Goal: Transaction & Acquisition: Purchase product/service

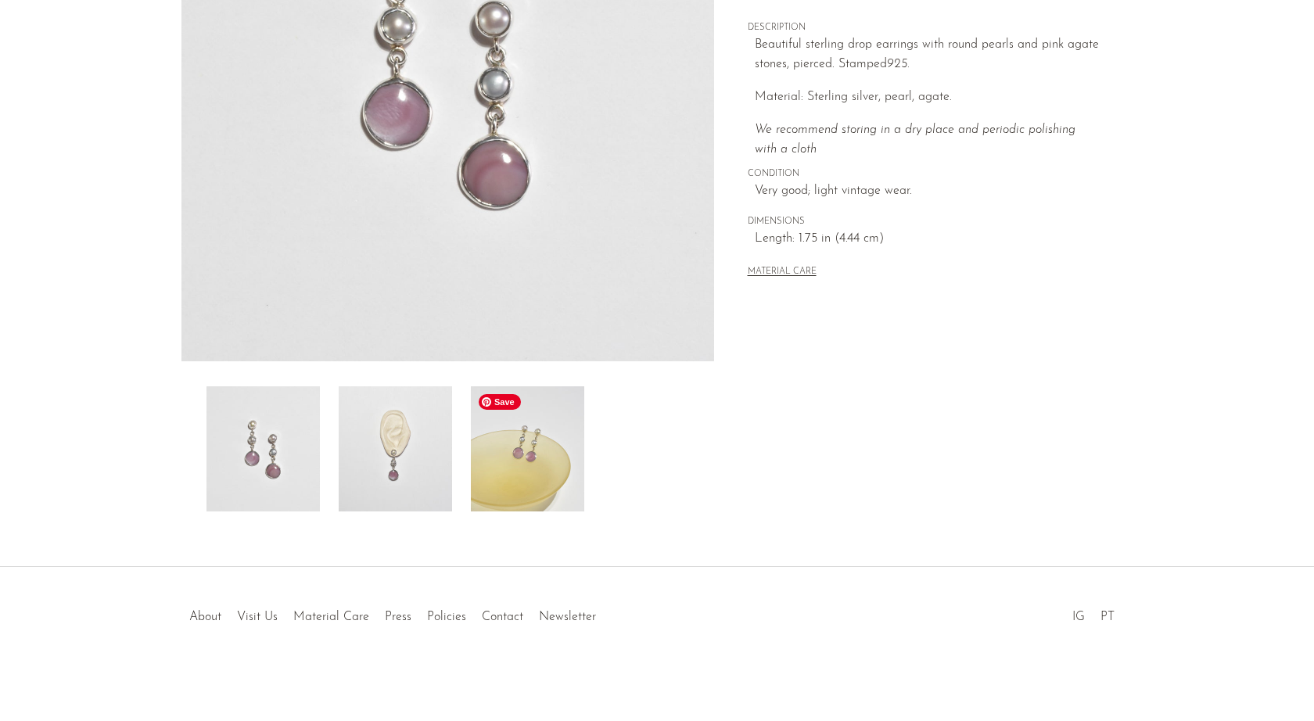
scroll to position [297, 0]
click at [548, 472] on img at bounding box center [527, 449] width 113 height 125
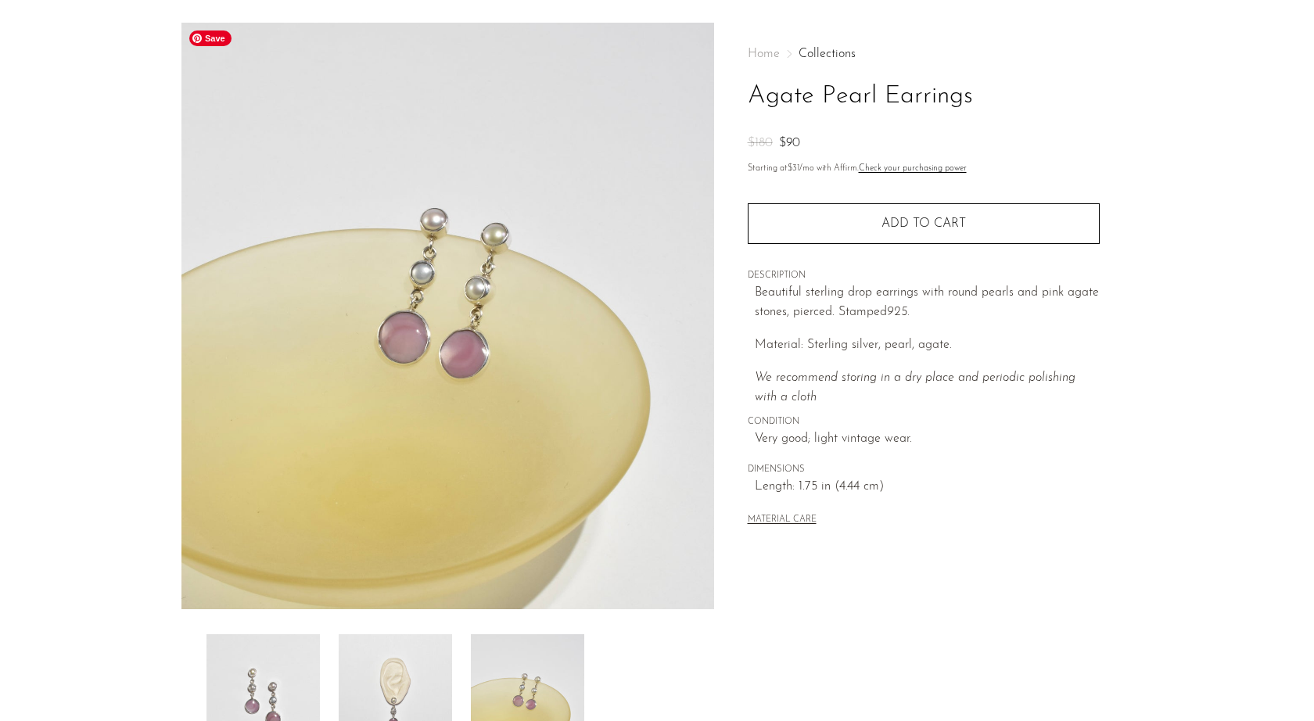
scroll to position [78, 0]
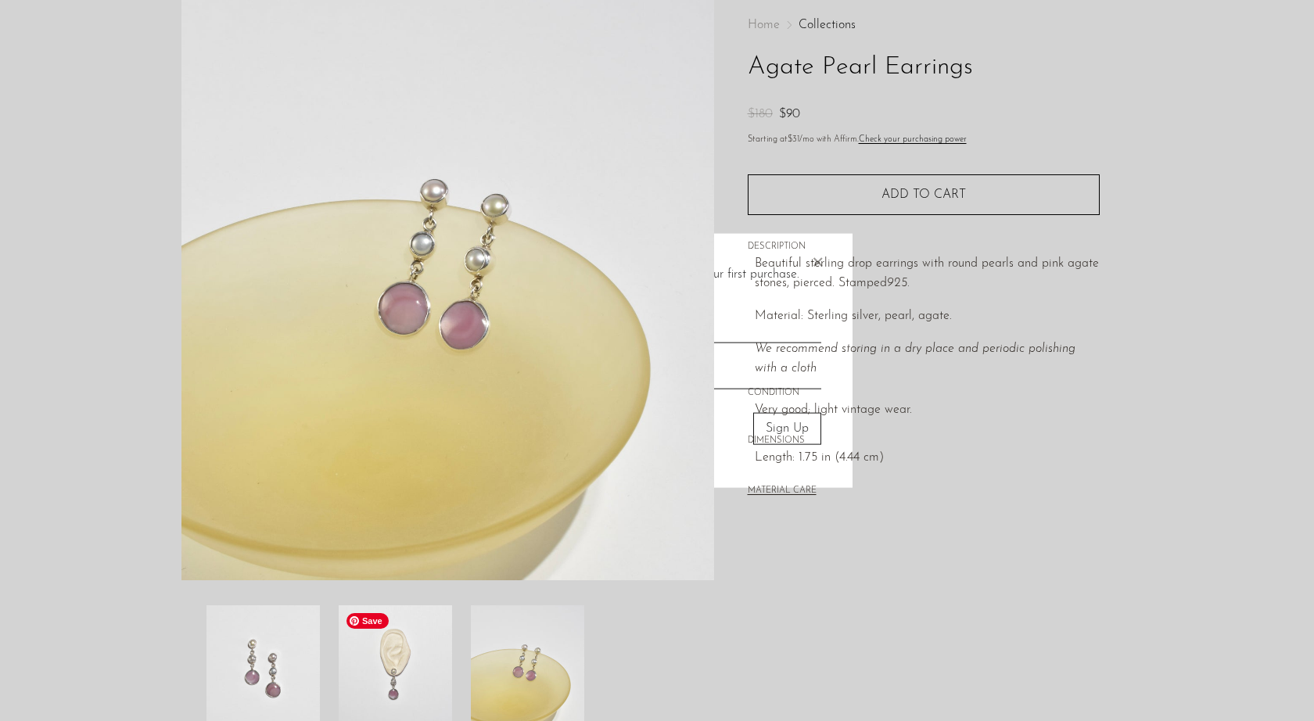
click at [420, 661] on img at bounding box center [395, 668] width 113 height 125
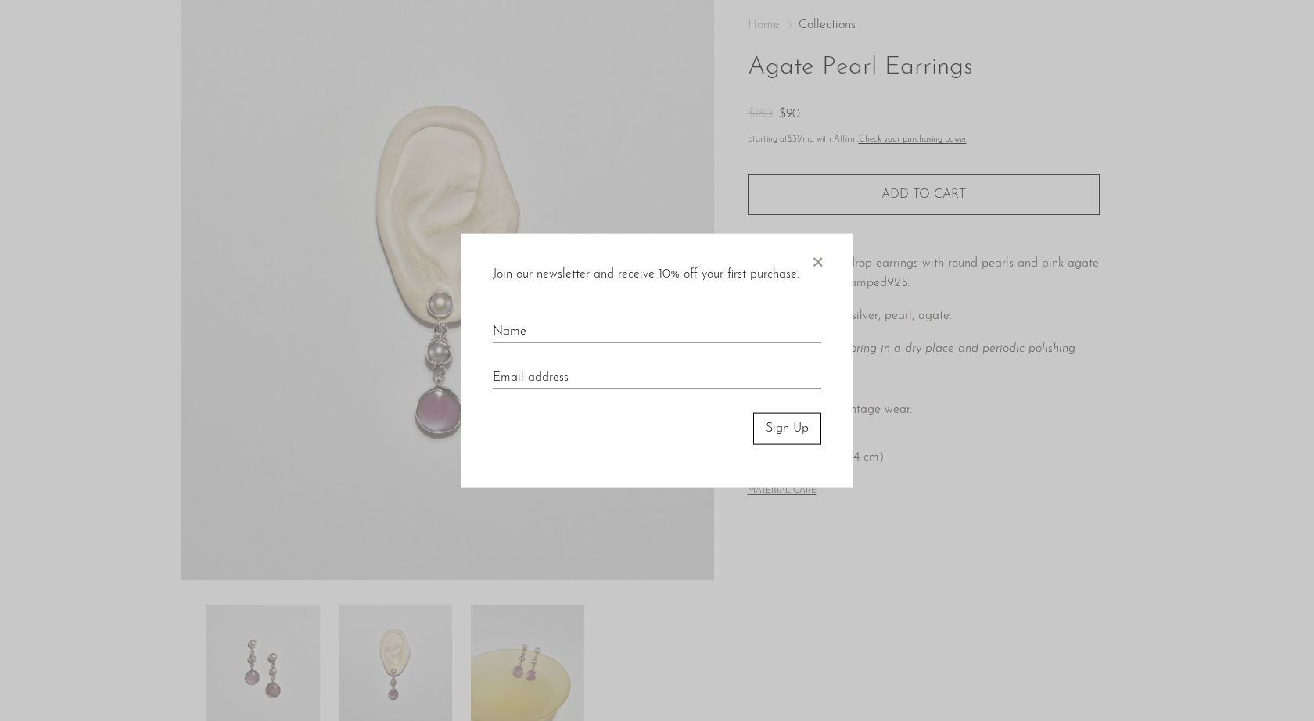
click at [822, 264] on span "×" at bounding box center [818, 259] width 16 height 50
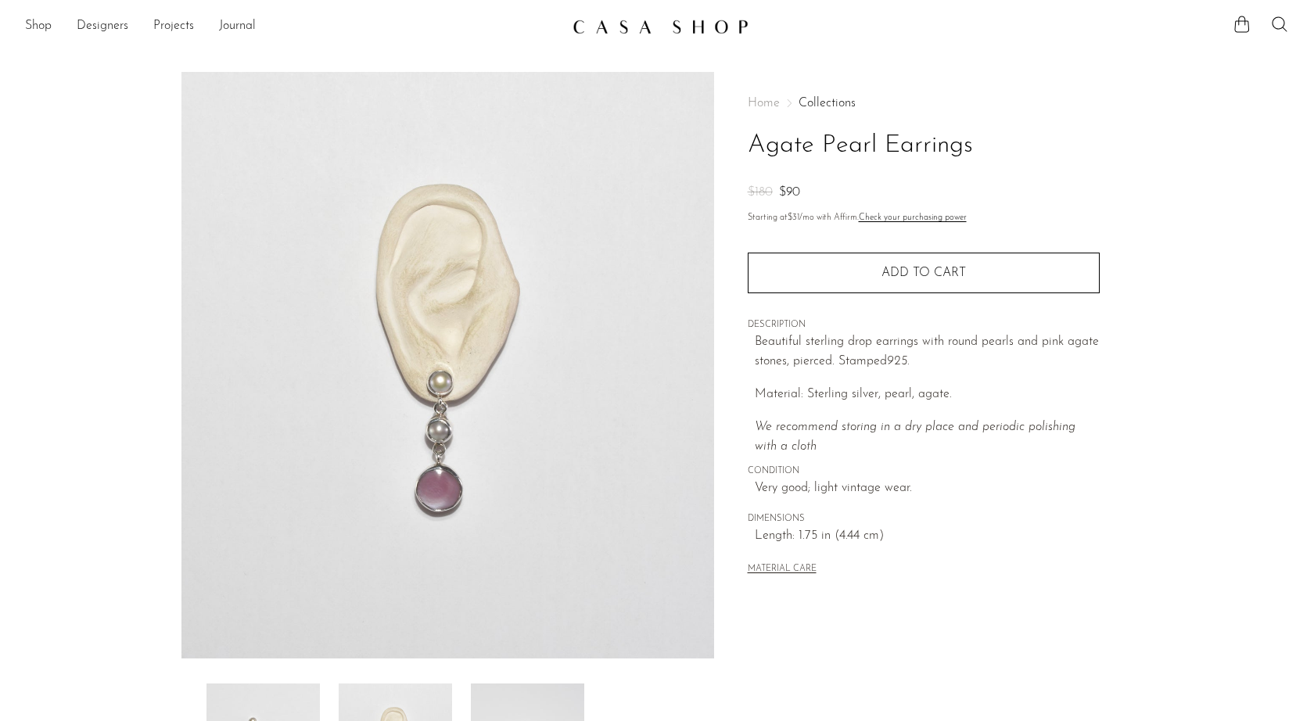
scroll to position [0, 0]
click at [762, 105] on span "Home" at bounding box center [764, 103] width 32 height 13
click at [808, 104] on link "Collections" at bounding box center [827, 103] width 57 height 13
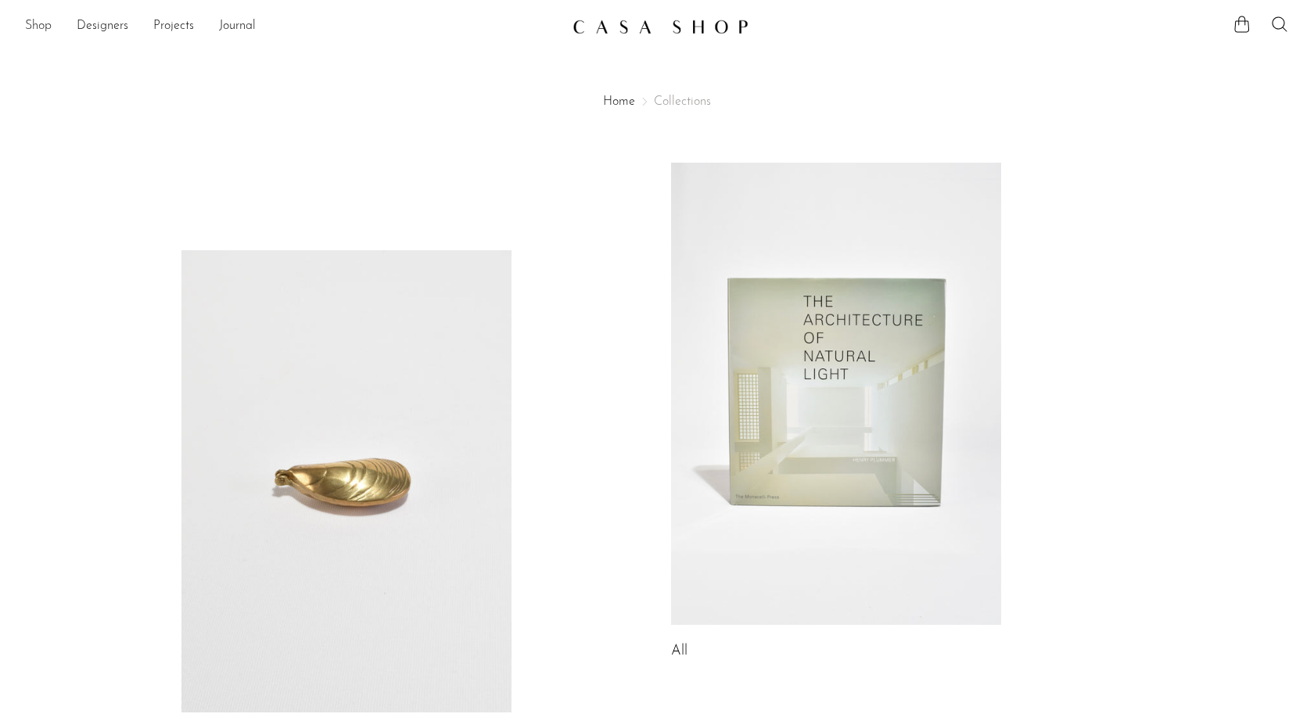
click at [31, 24] on link "Shop" at bounding box center [38, 26] width 27 height 20
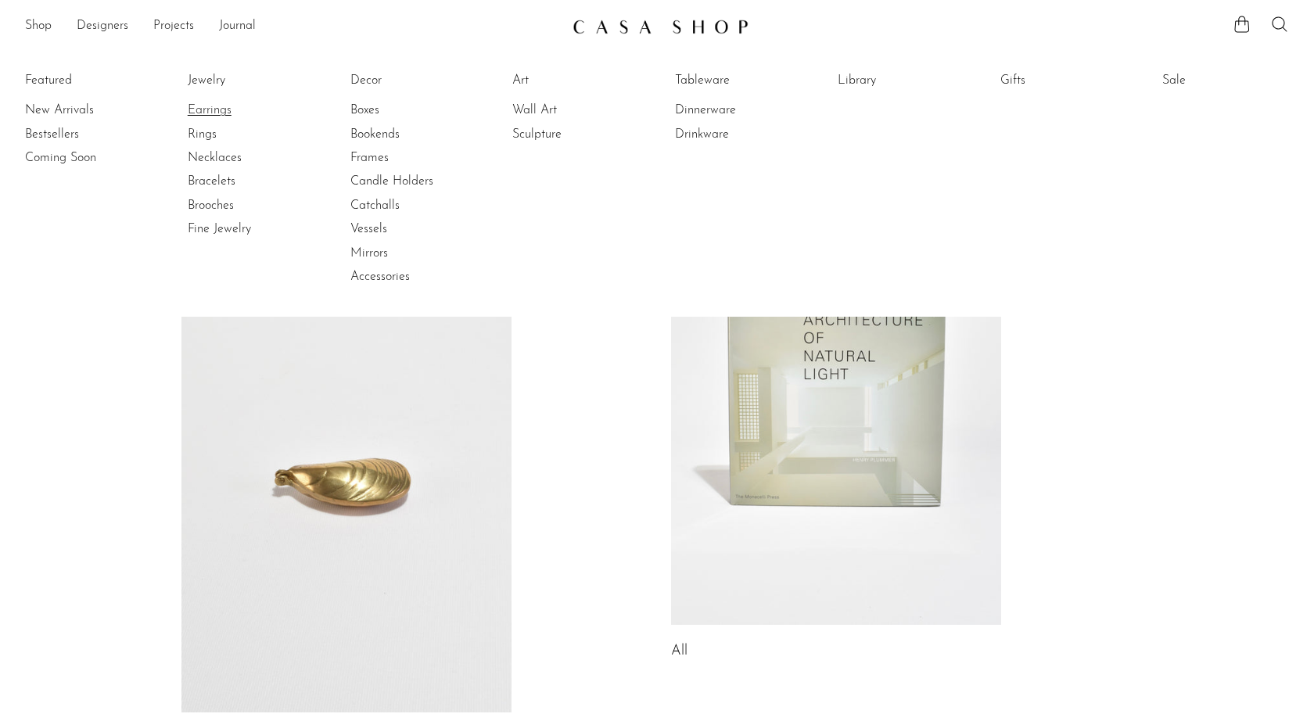
click at [205, 110] on link "Earrings" at bounding box center [246, 110] width 117 height 17
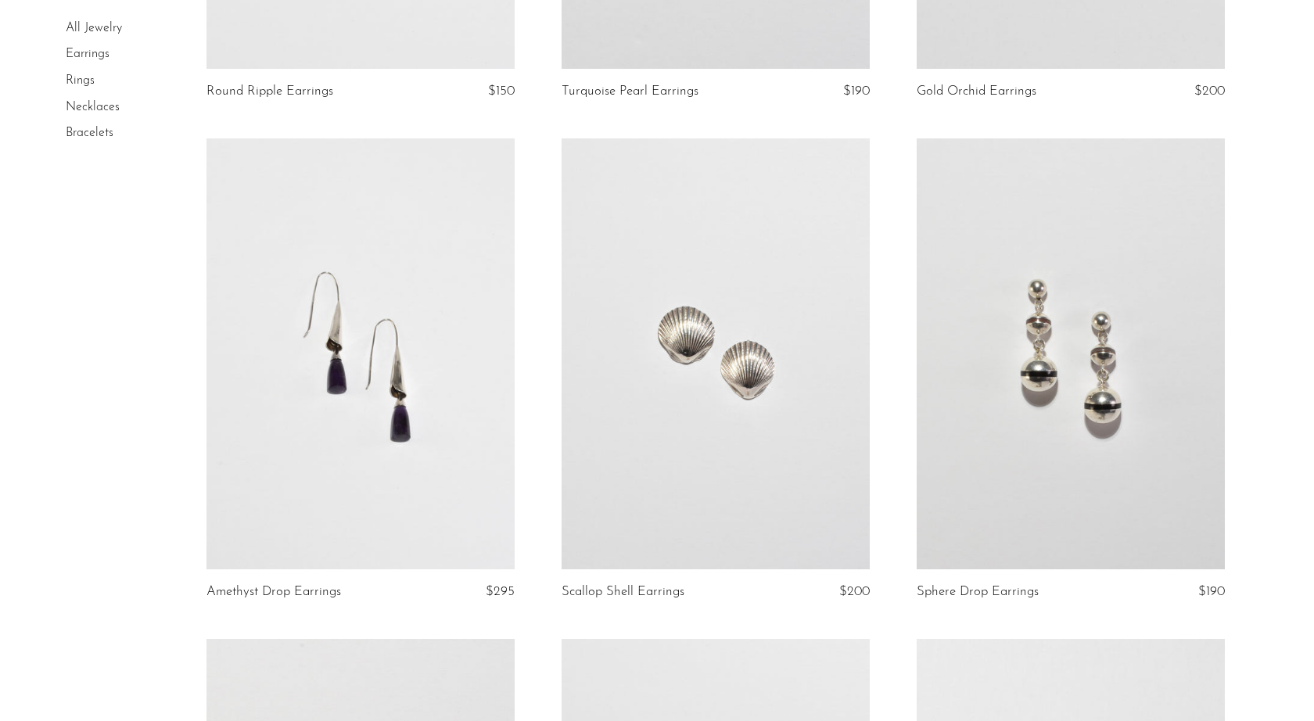
scroll to position [4012, 0]
click at [417, 394] on link at bounding box center [361, 354] width 308 height 432
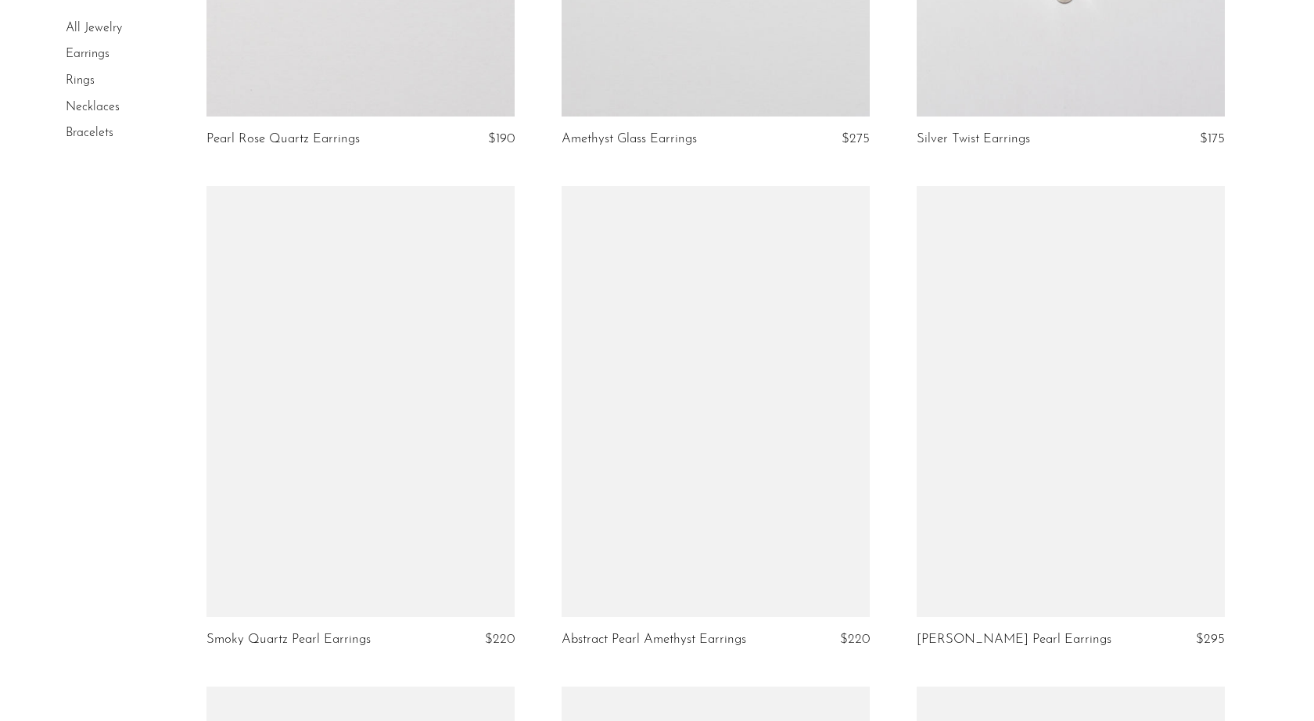
scroll to position [4966, 0]
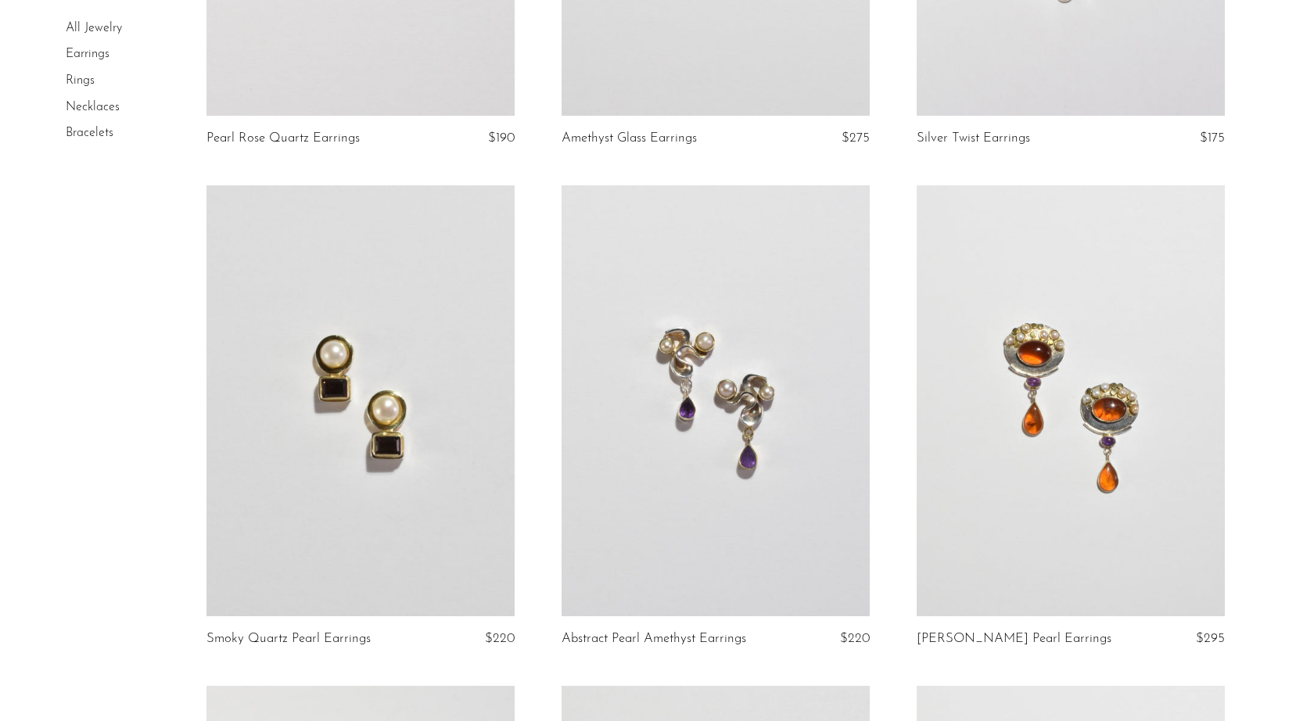
click at [1055, 441] on link at bounding box center [1071, 401] width 308 height 432
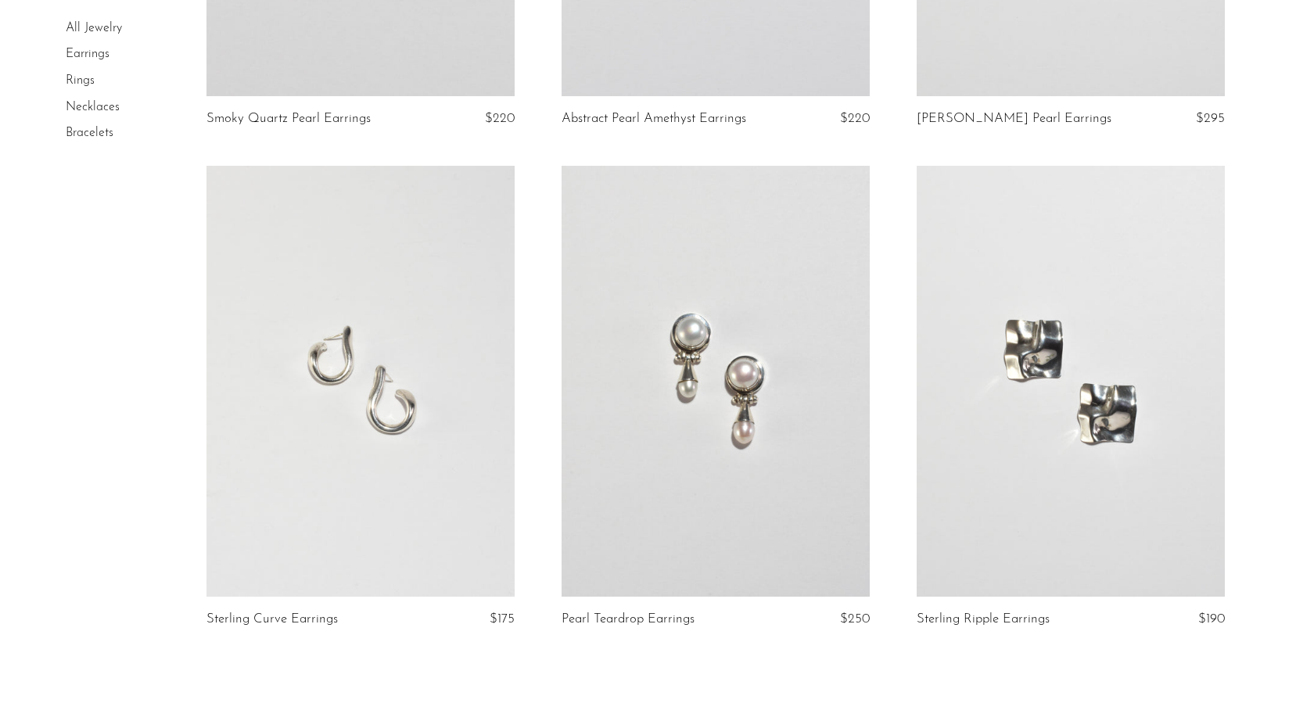
scroll to position [5721, 0]
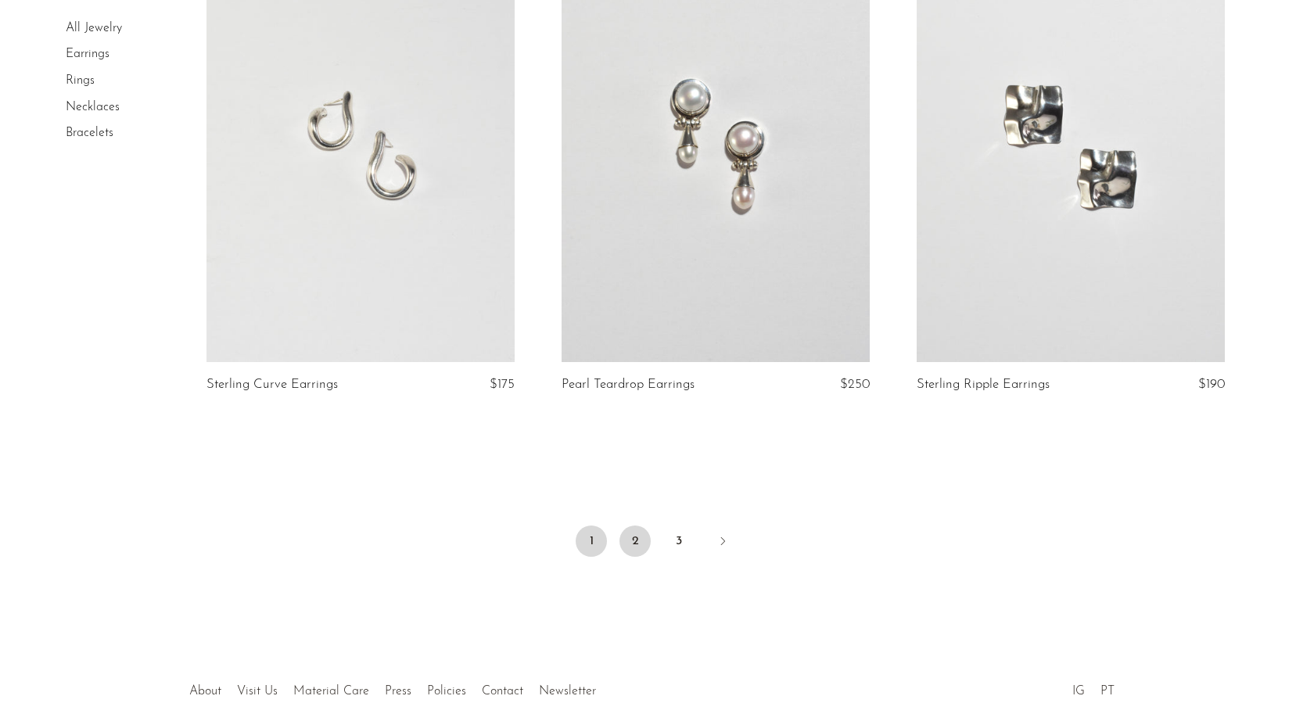
click at [634, 534] on link "2" at bounding box center [635, 541] width 31 height 31
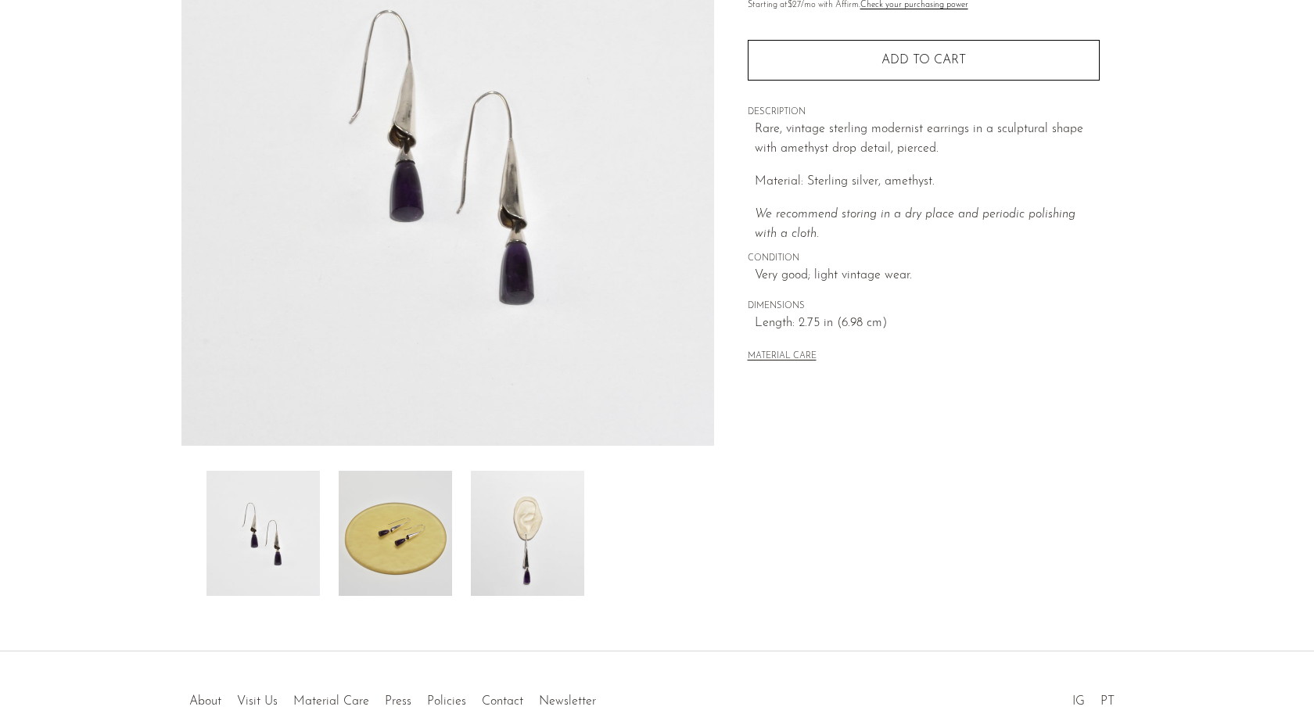
scroll to position [242, 0]
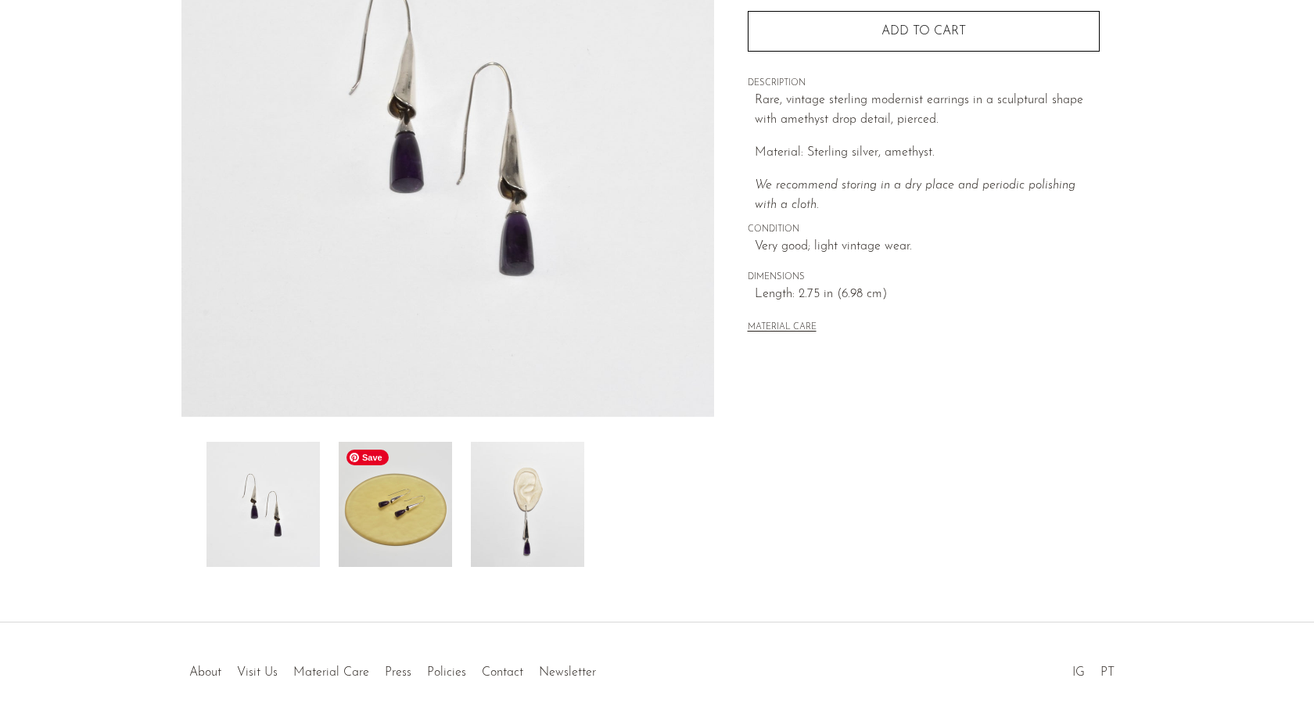
click at [390, 517] on img at bounding box center [395, 504] width 113 height 125
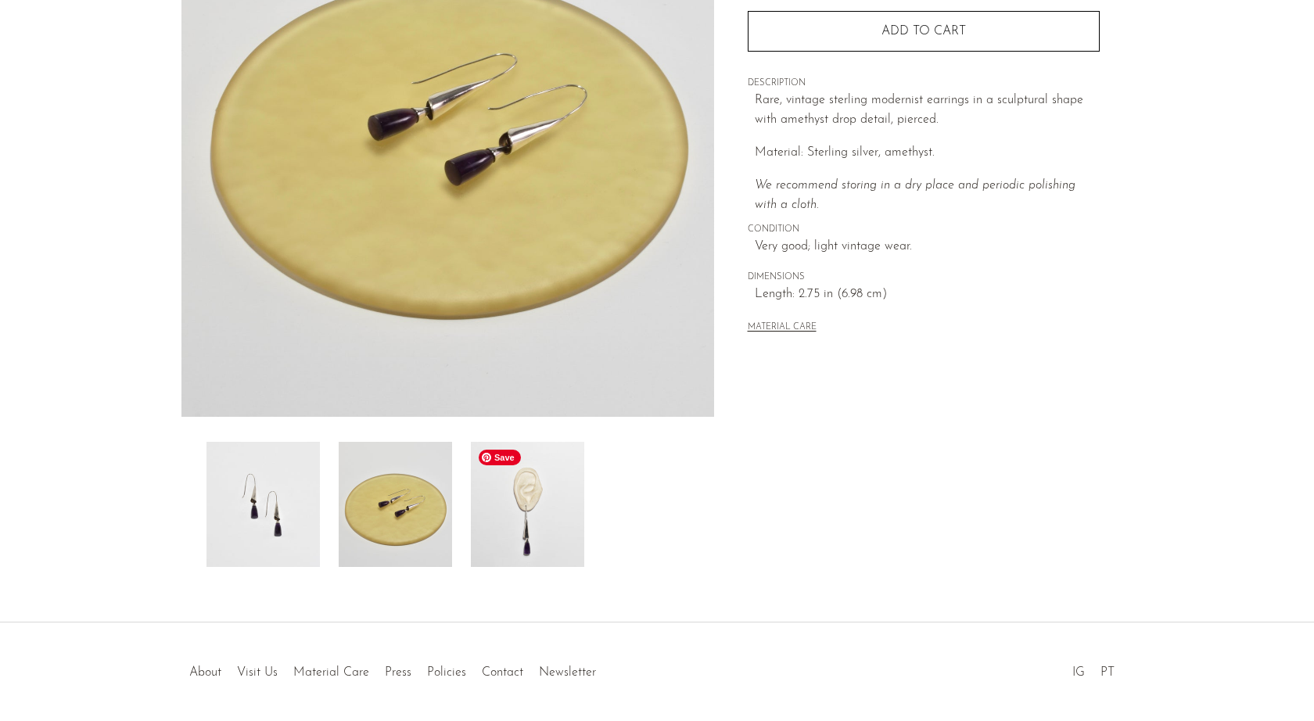
click at [504, 498] on img at bounding box center [527, 504] width 113 height 125
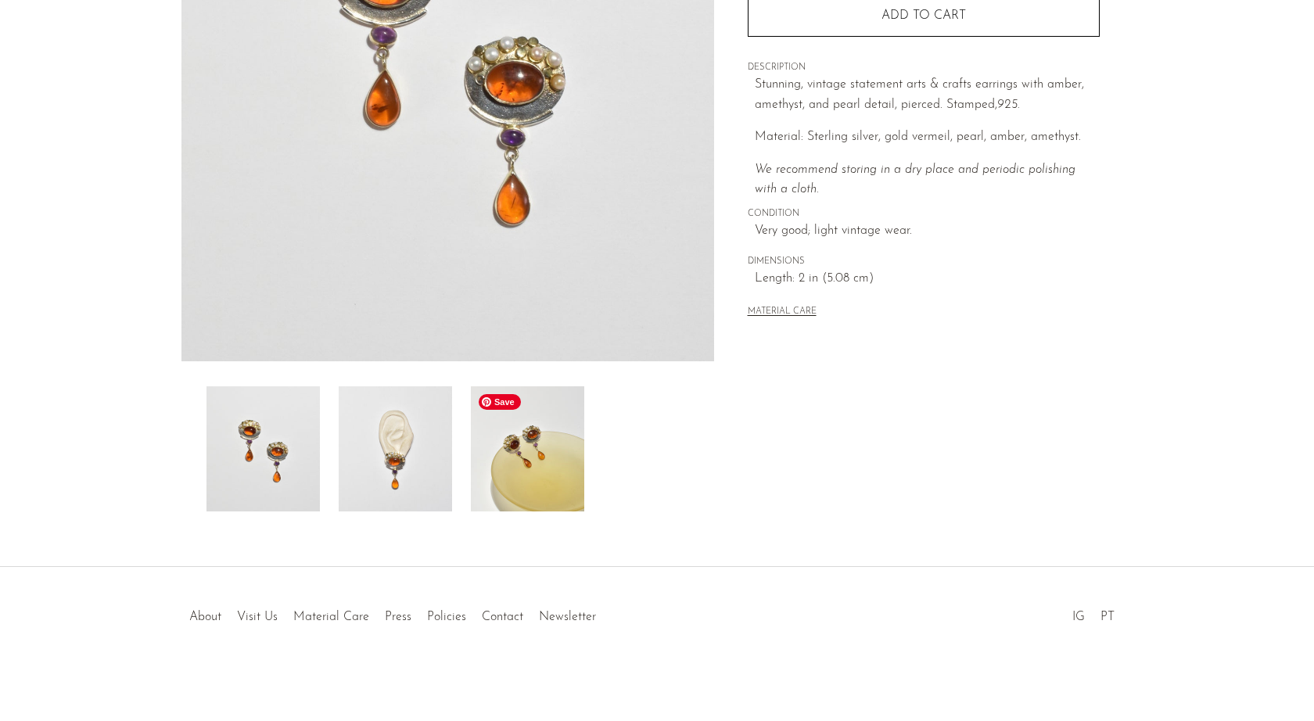
scroll to position [297, 0]
click at [530, 454] on img at bounding box center [527, 449] width 113 height 125
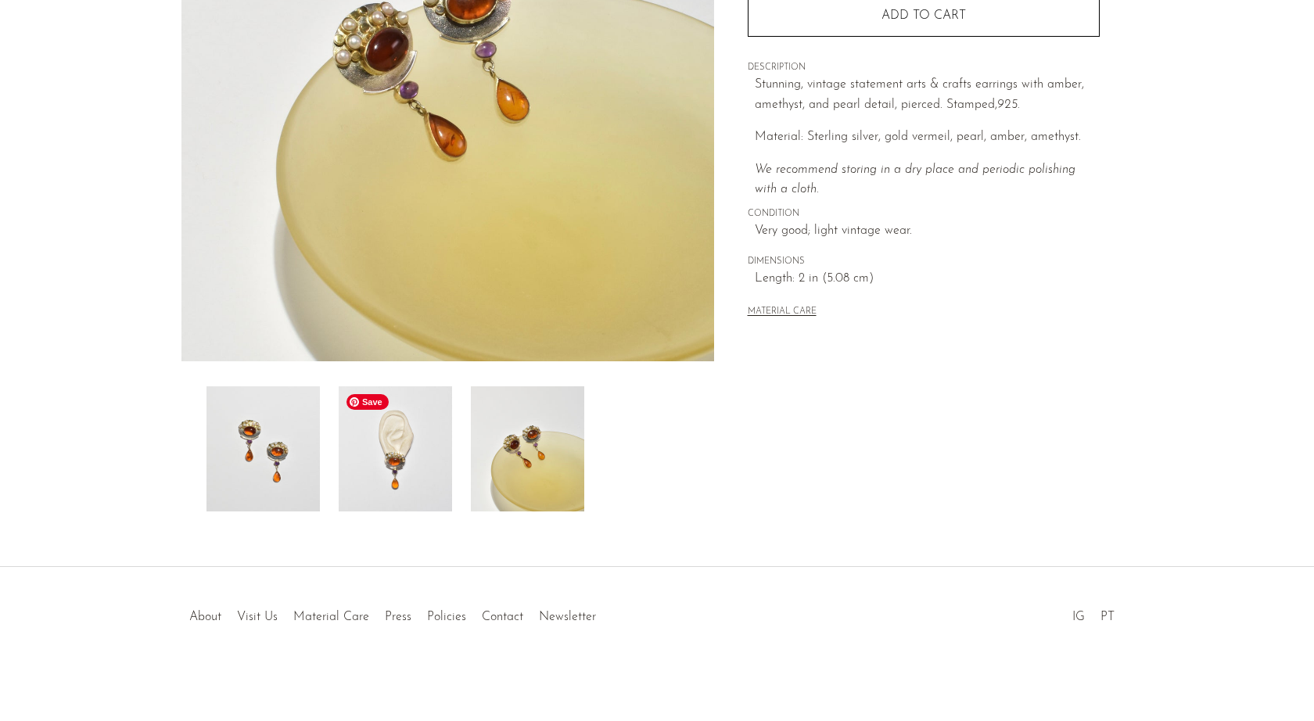
click at [379, 462] on img at bounding box center [395, 449] width 113 height 125
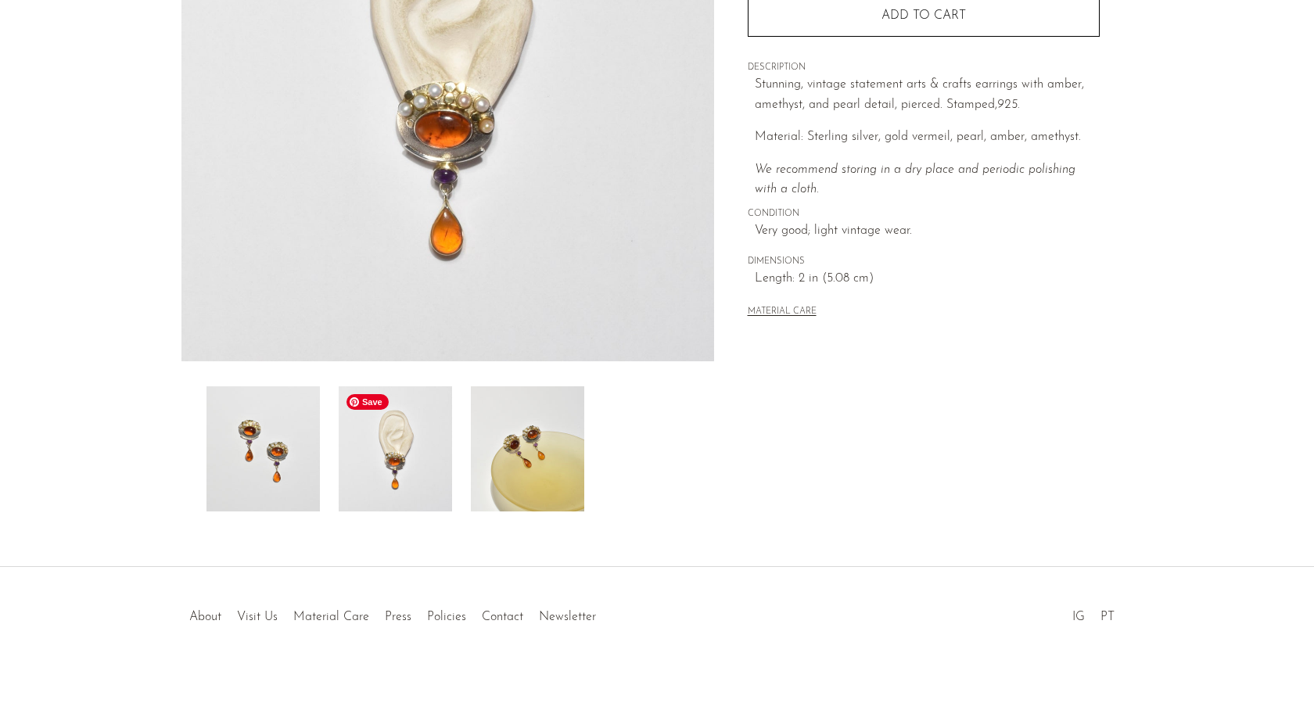
scroll to position [109, 0]
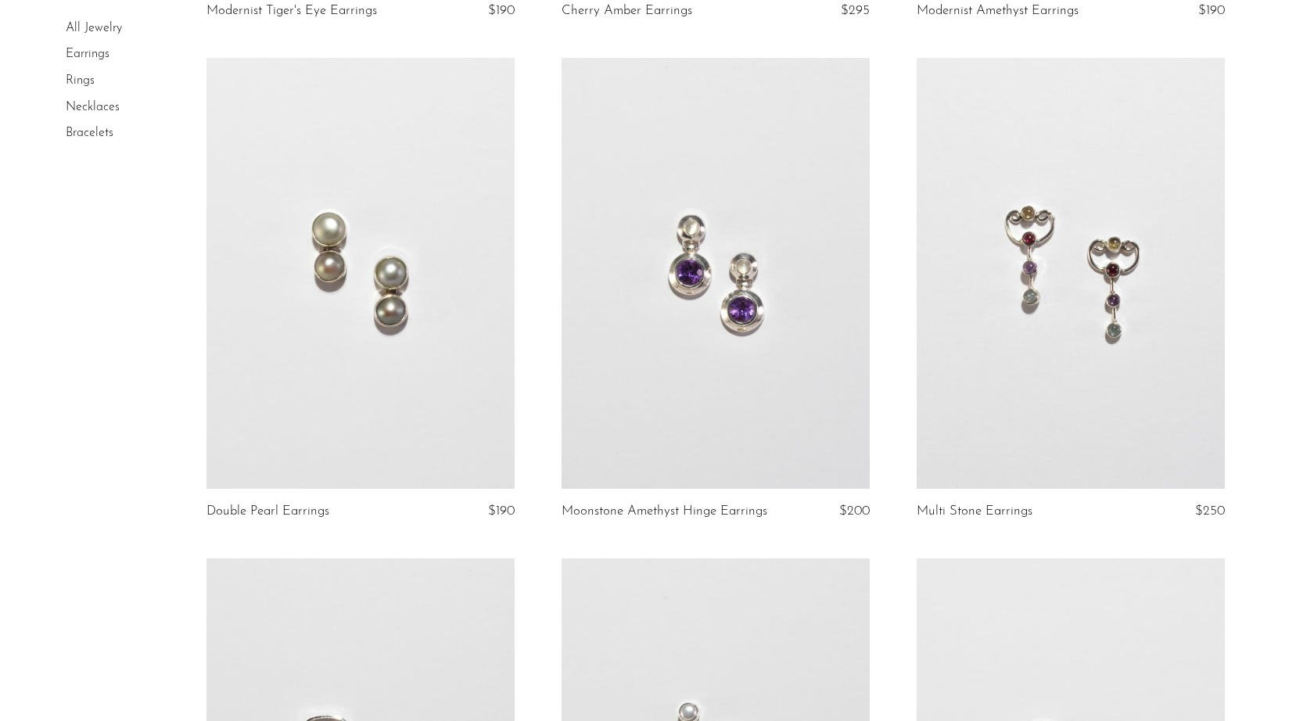
scroll to position [593, 0]
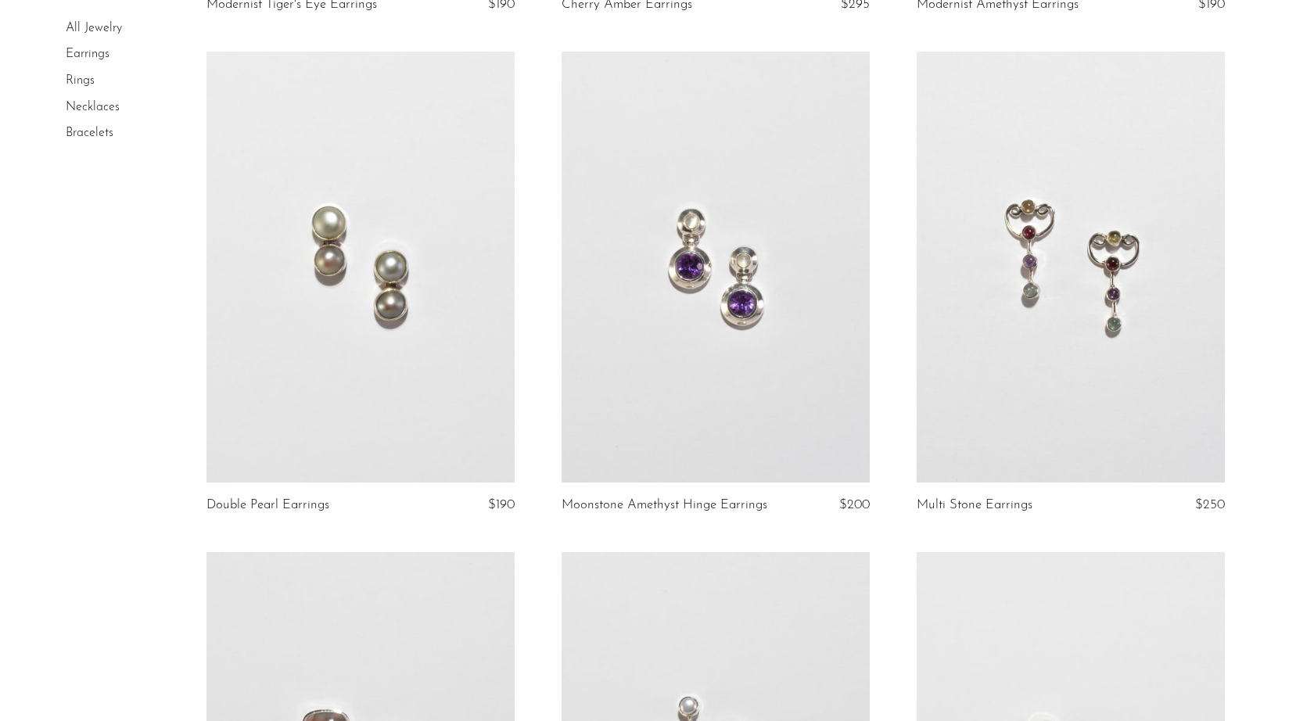
click at [1113, 322] on link at bounding box center [1071, 268] width 308 height 432
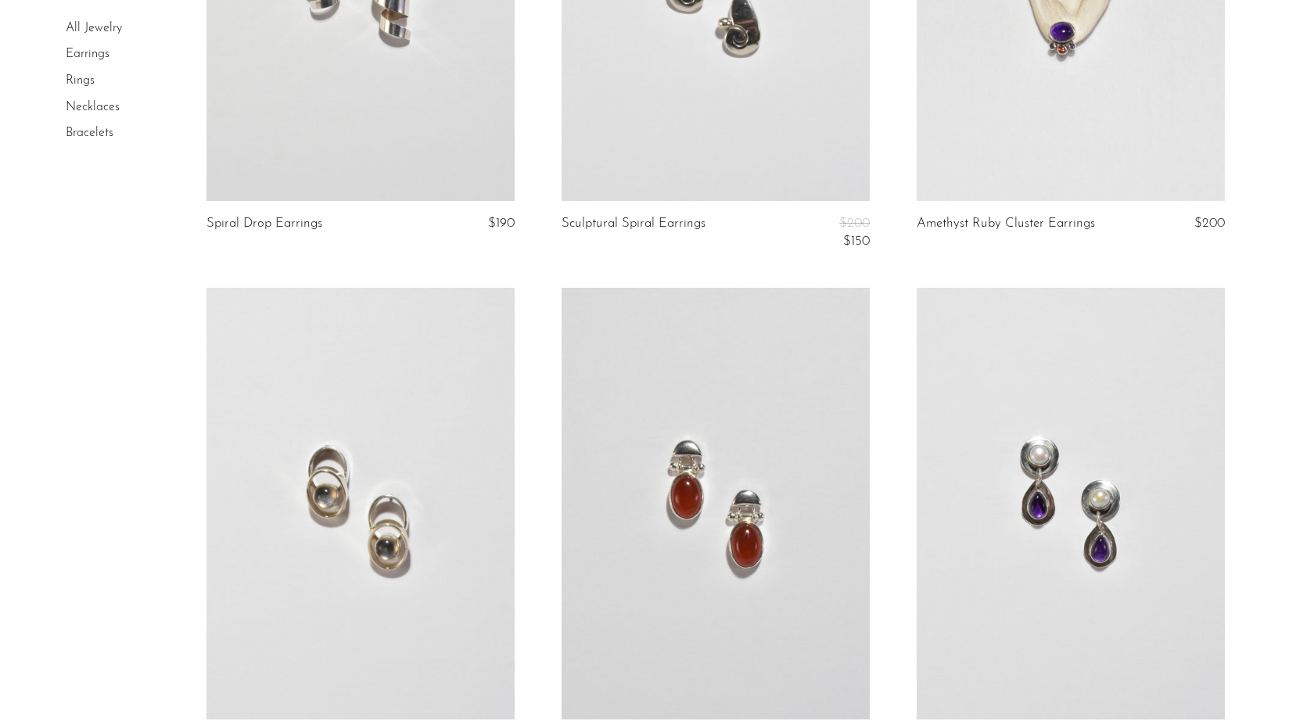
scroll to position [2386, 0]
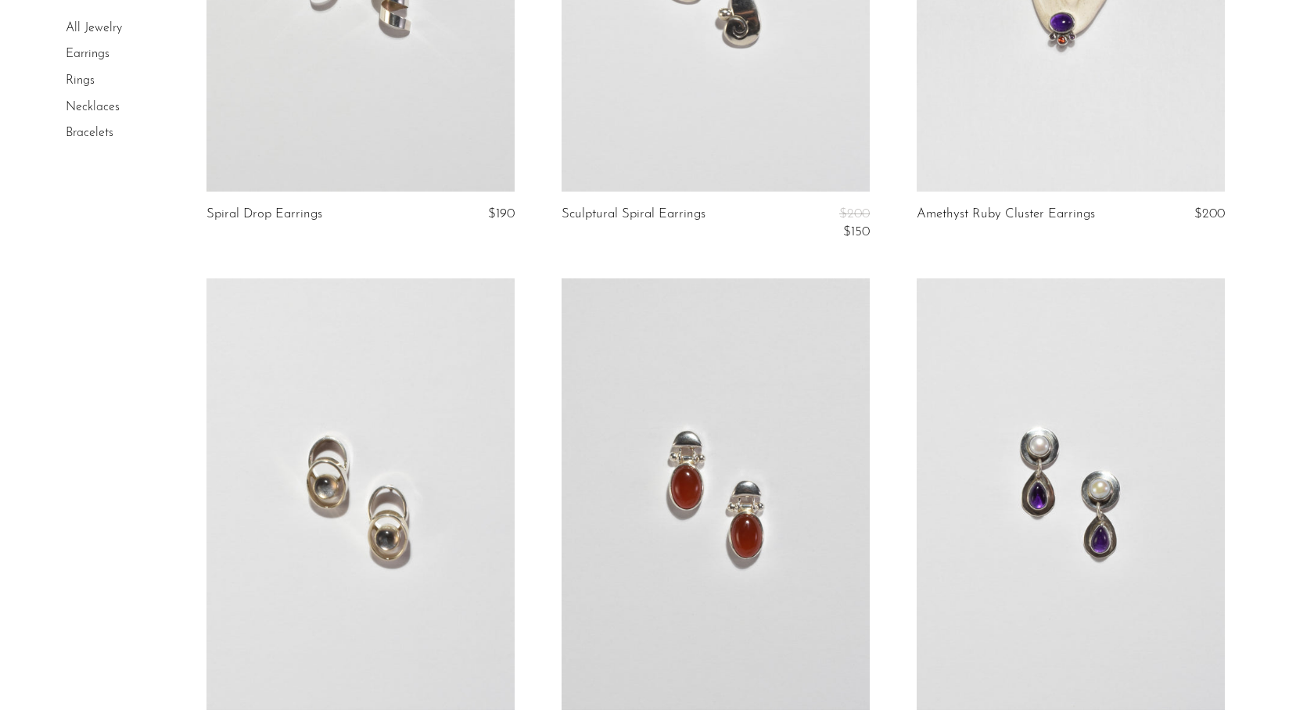
click at [704, 433] on link at bounding box center [716, 495] width 308 height 432
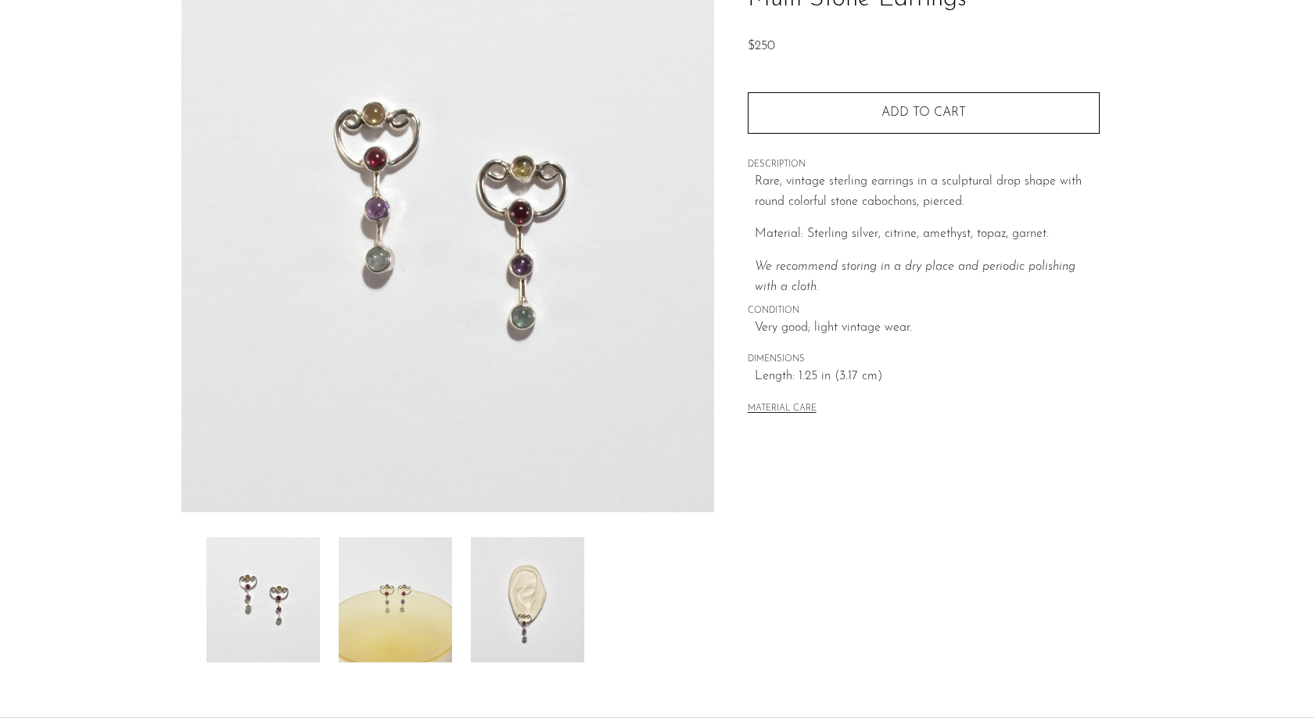
scroll to position [254, 0]
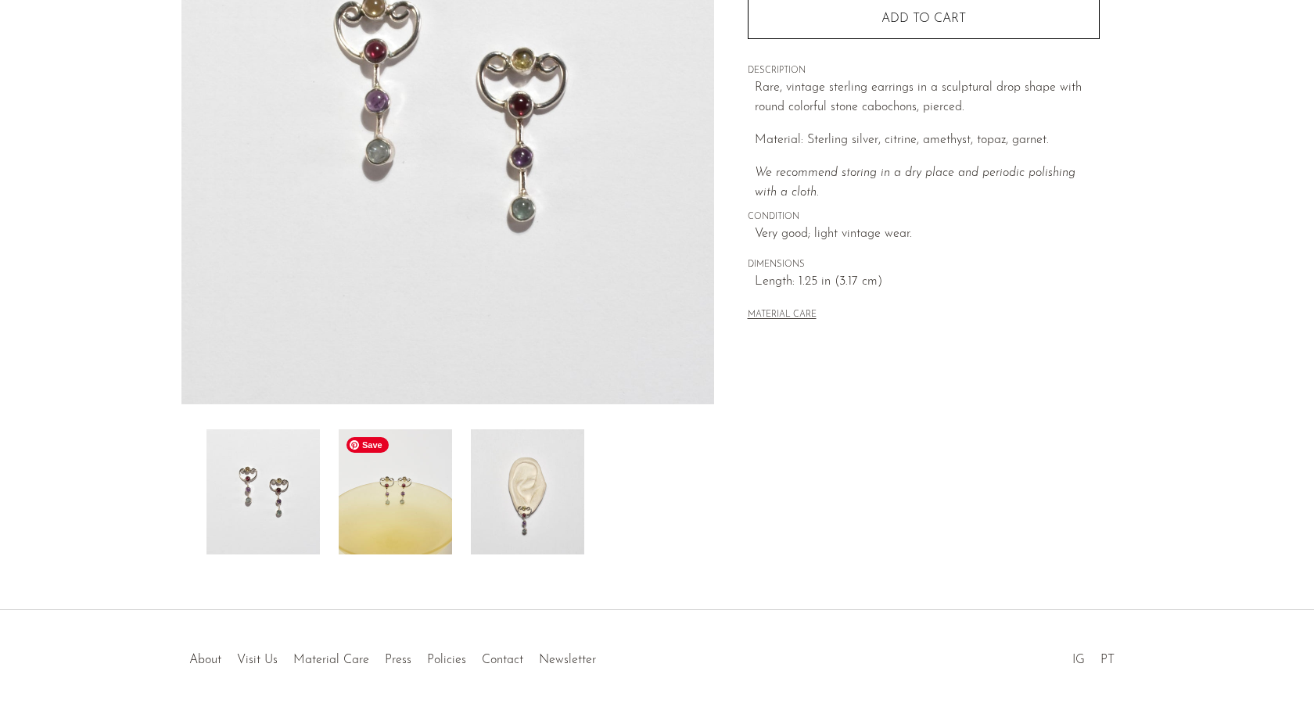
click at [415, 512] on img at bounding box center [395, 492] width 113 height 125
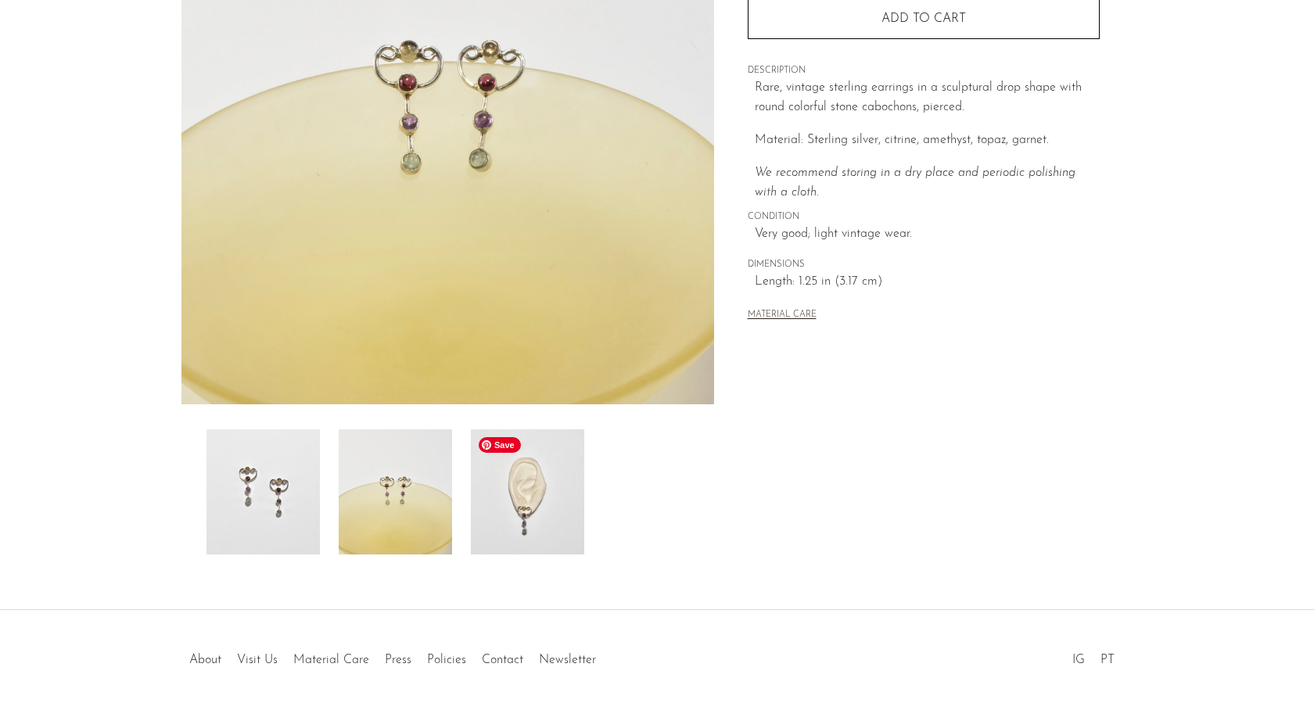
click at [503, 516] on img at bounding box center [527, 492] width 113 height 125
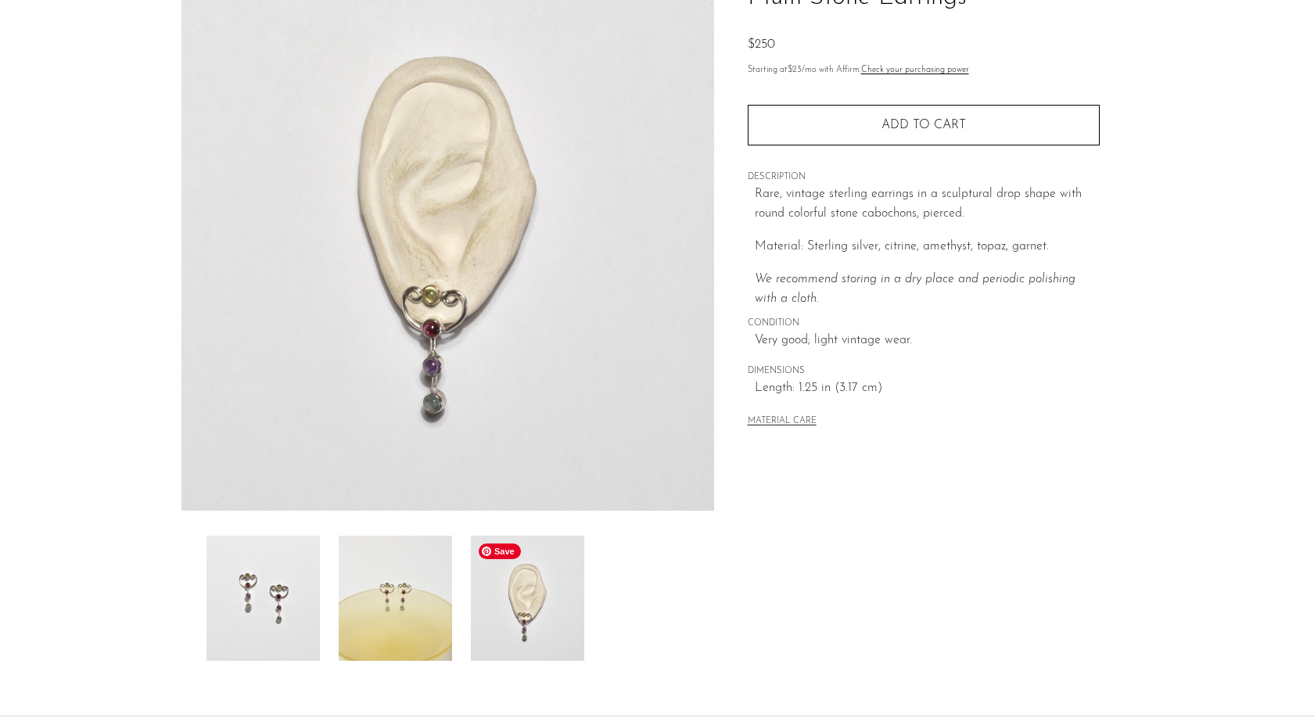
scroll to position [116, 0]
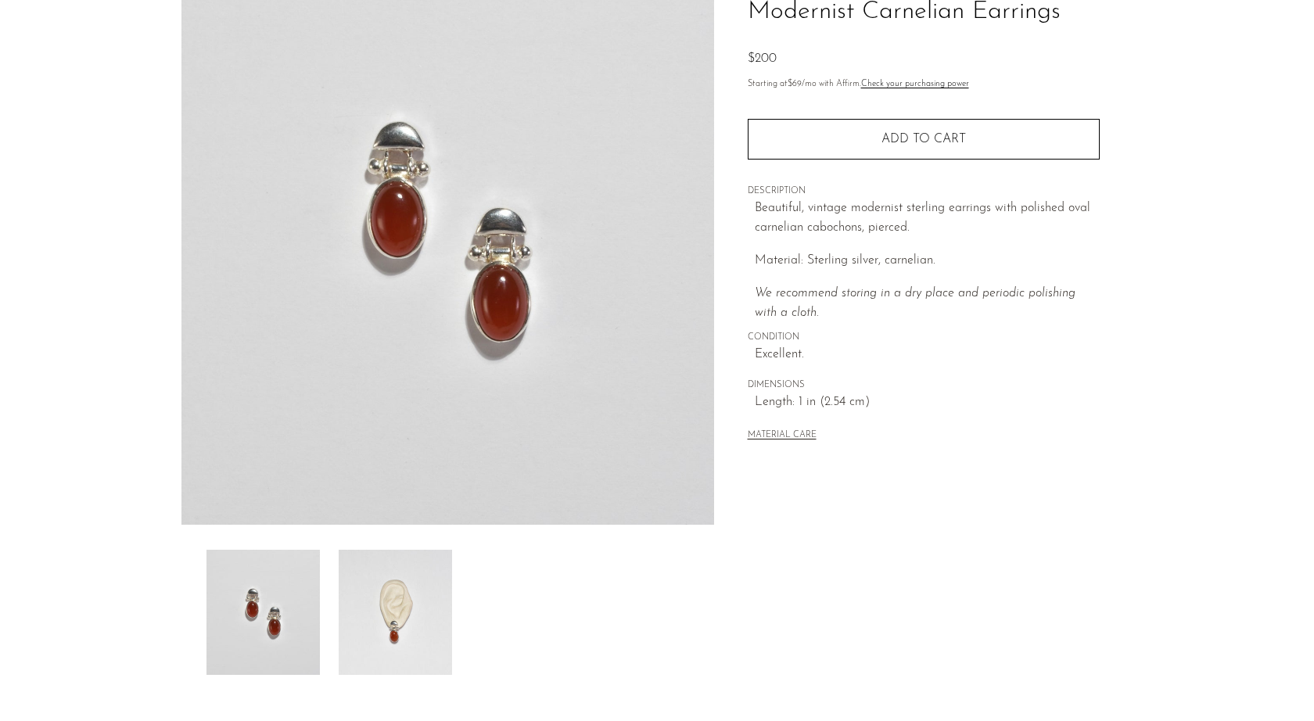
scroll to position [227, 0]
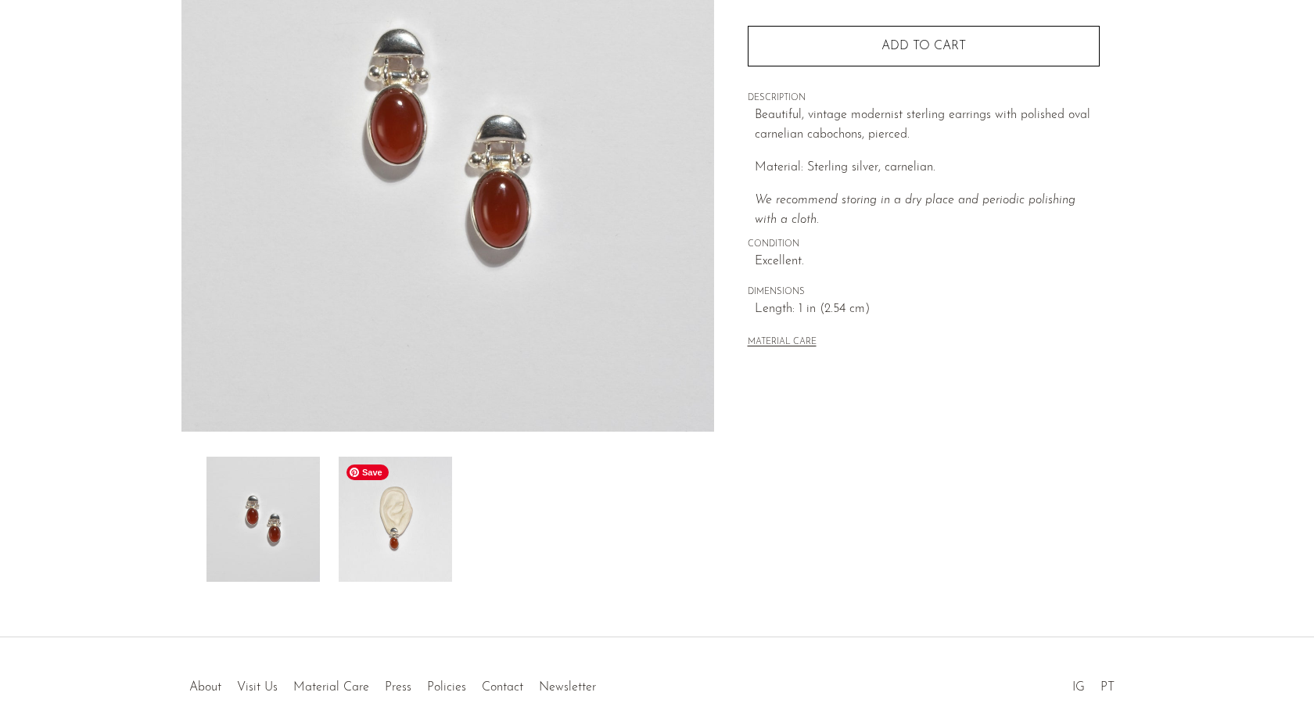
click at [418, 514] on img at bounding box center [395, 519] width 113 height 125
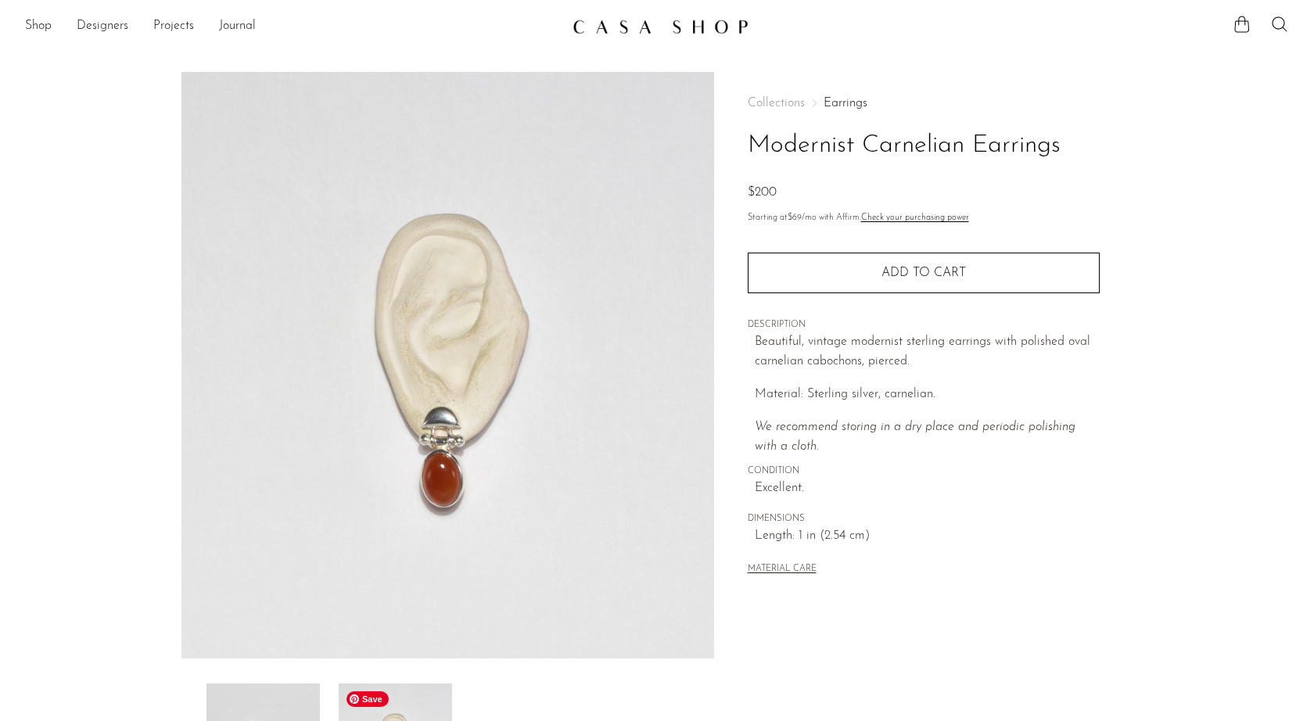
scroll to position [0, 0]
